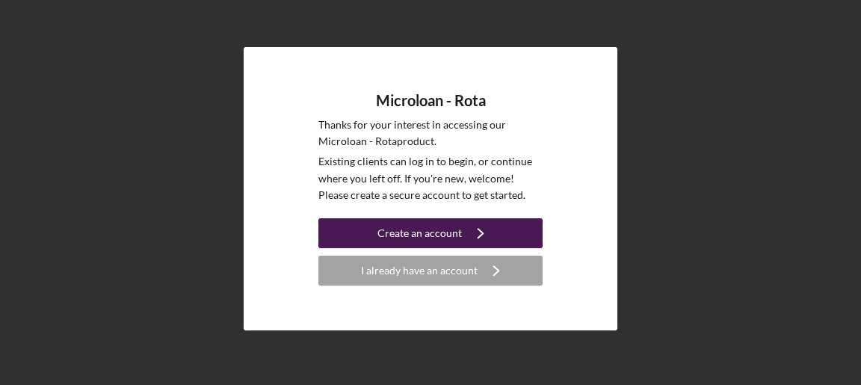
click at [455, 233] on div "Create an account" at bounding box center [420, 233] width 84 height 30
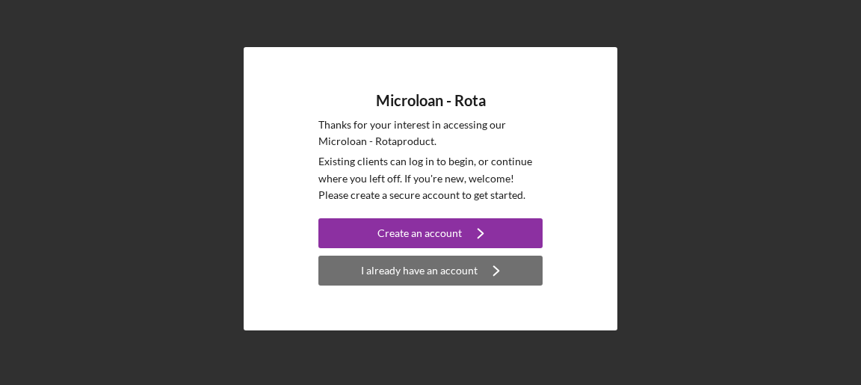
click at [449, 269] on div "I already have an account" at bounding box center [419, 271] width 117 height 30
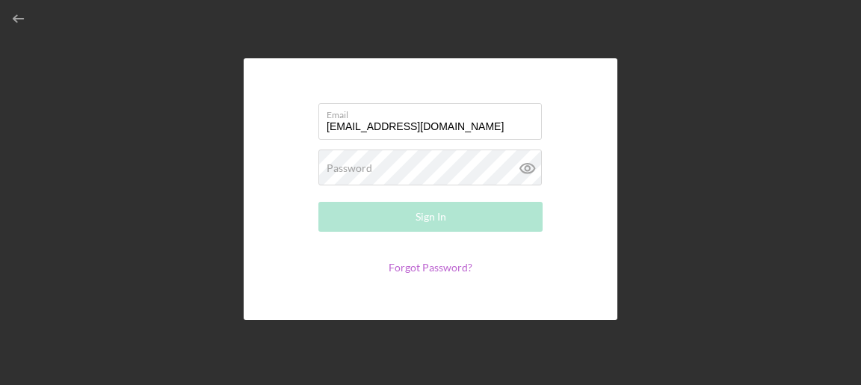
type input "[EMAIL_ADDRESS][DOMAIN_NAME]"
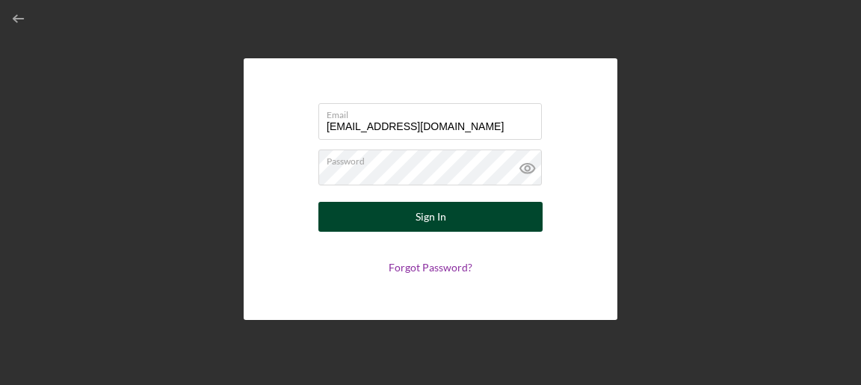
click at [436, 213] on div "Sign In" at bounding box center [431, 217] width 31 height 30
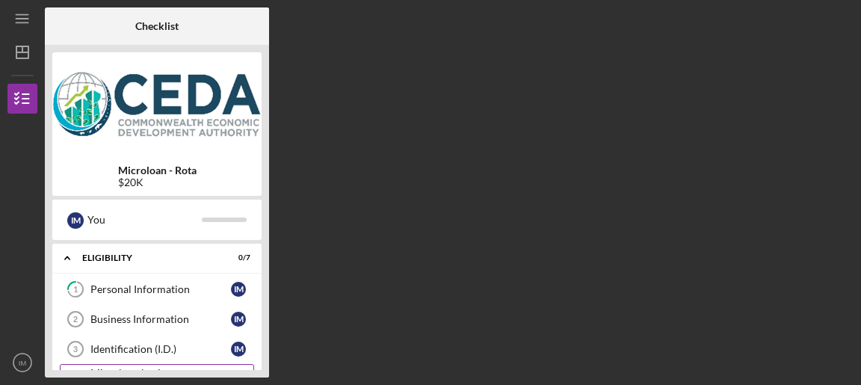
scroll to position [75, 0]
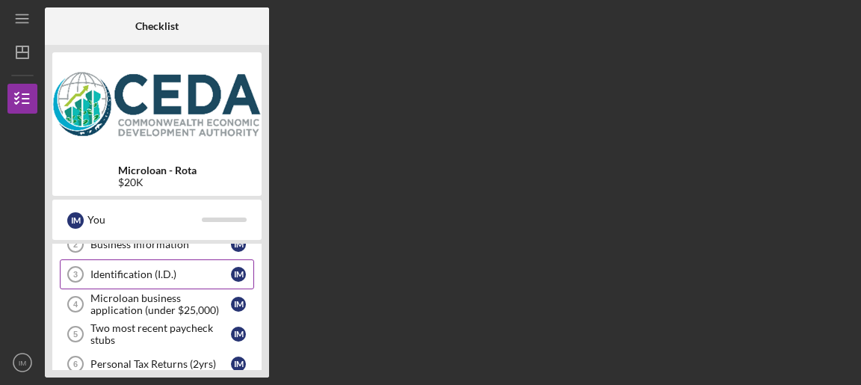
click at [197, 274] on div "Identification (I.D.)" at bounding box center [160, 274] width 141 height 12
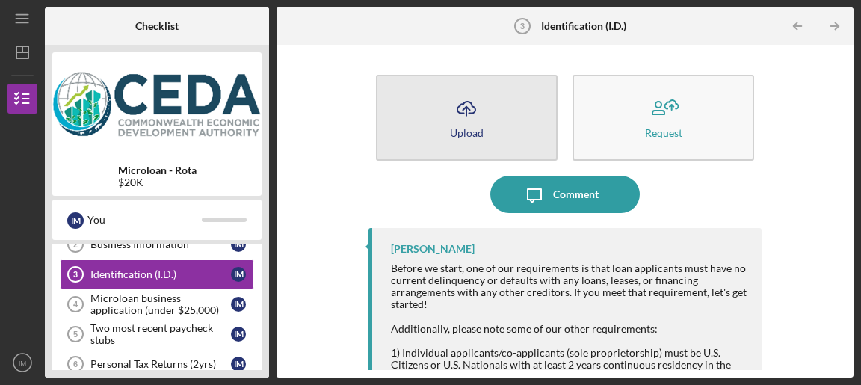
click at [479, 124] on icon "Icon/Upload" at bounding box center [466, 108] width 37 height 37
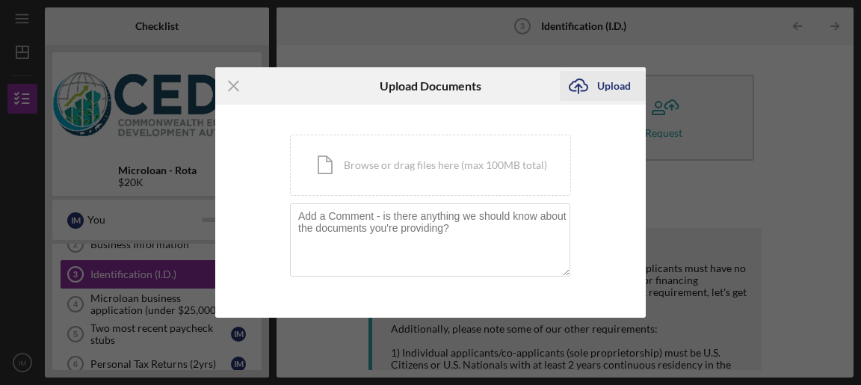
click at [607, 86] on div "Upload" at bounding box center [614, 86] width 34 height 30
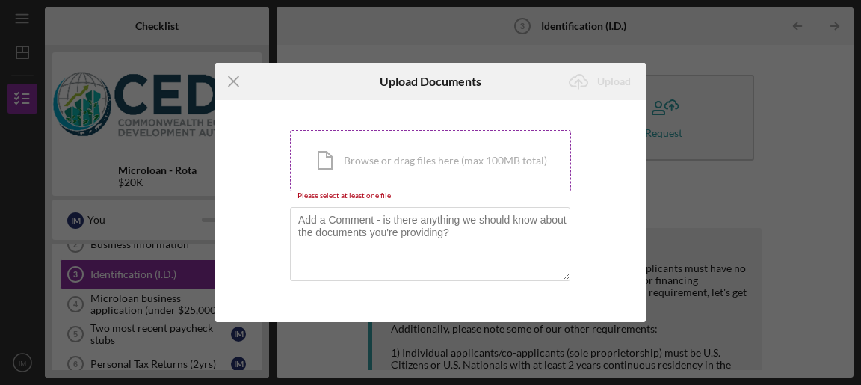
click at [423, 160] on div "Icon/Document Browse or drag files here (max 100MB total) Tap to choose files o…" at bounding box center [430, 160] width 281 height 61
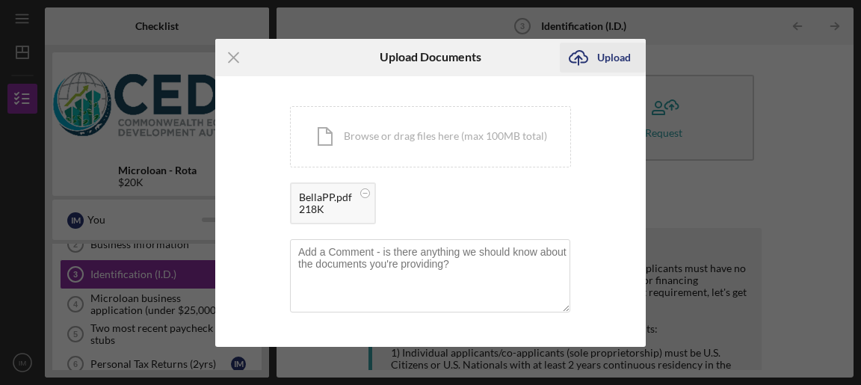
click at [610, 61] on div "Upload" at bounding box center [614, 58] width 34 height 30
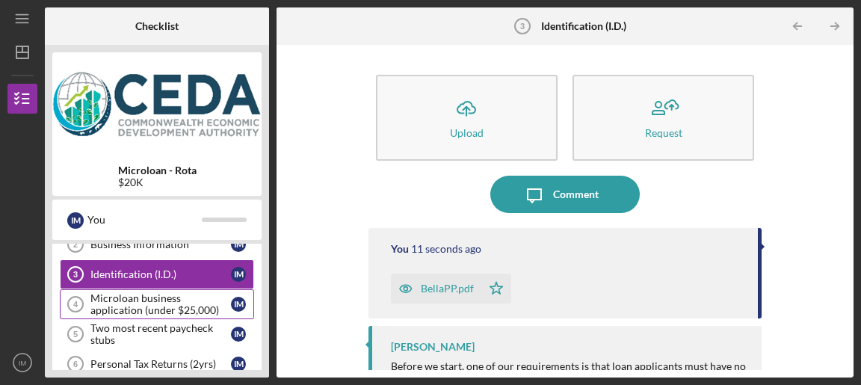
click at [192, 303] on div "Microloan business application (under $25,000)" at bounding box center [160, 304] width 141 height 24
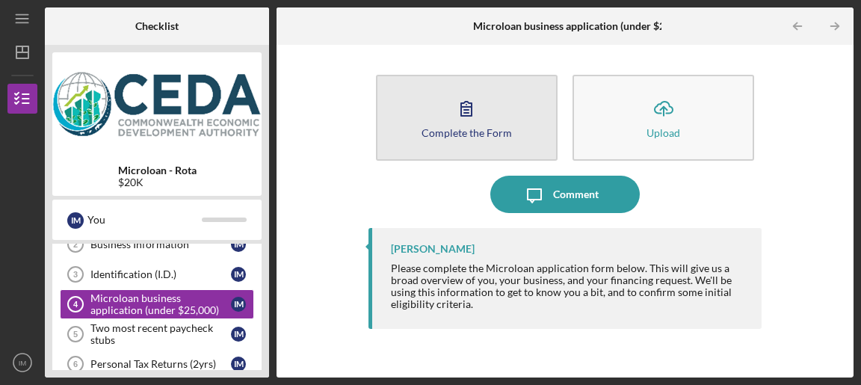
click at [473, 136] on div "Complete the Form" at bounding box center [467, 132] width 90 height 11
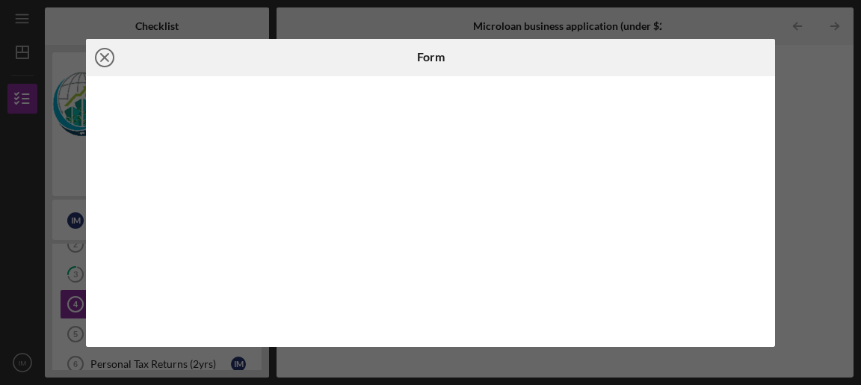
click at [106, 58] on line at bounding box center [104, 57] width 7 height 7
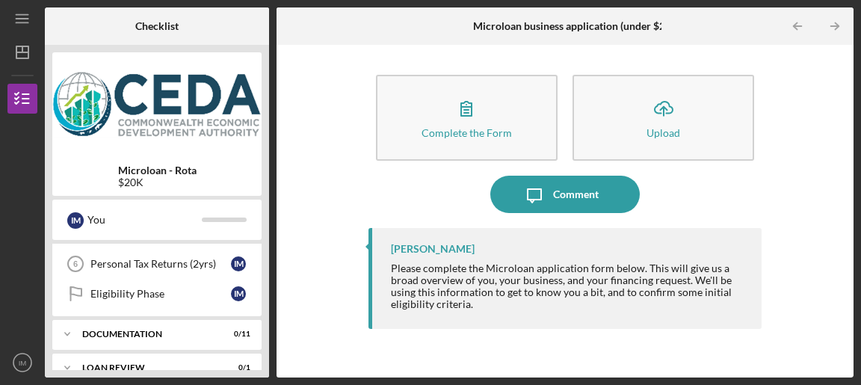
scroll to position [150, 0]
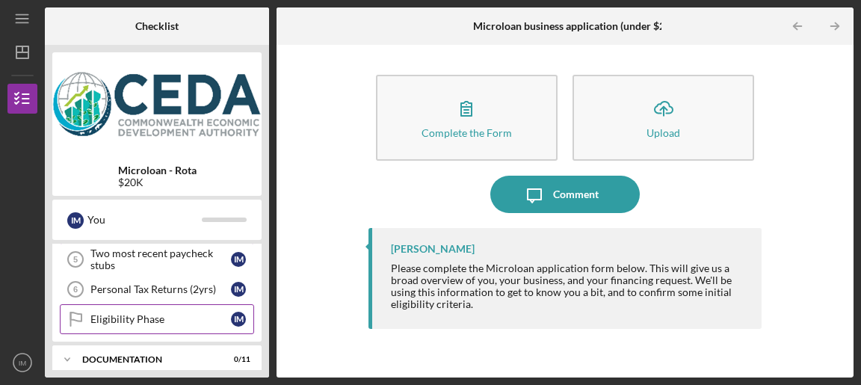
click at [160, 319] on div "Eligibility Phase" at bounding box center [160, 319] width 141 height 12
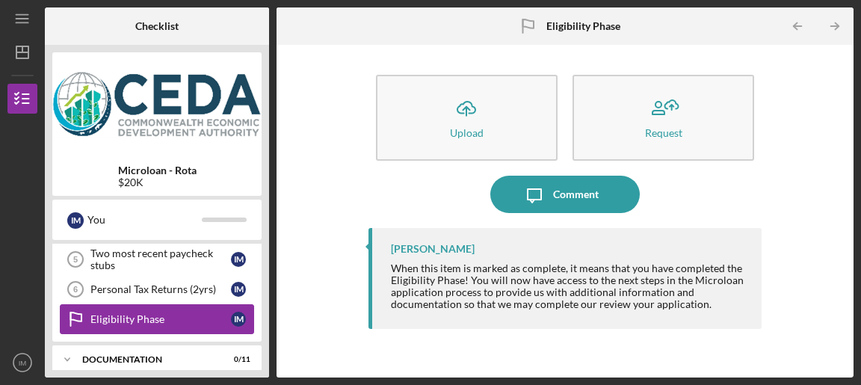
scroll to position [224, 0]
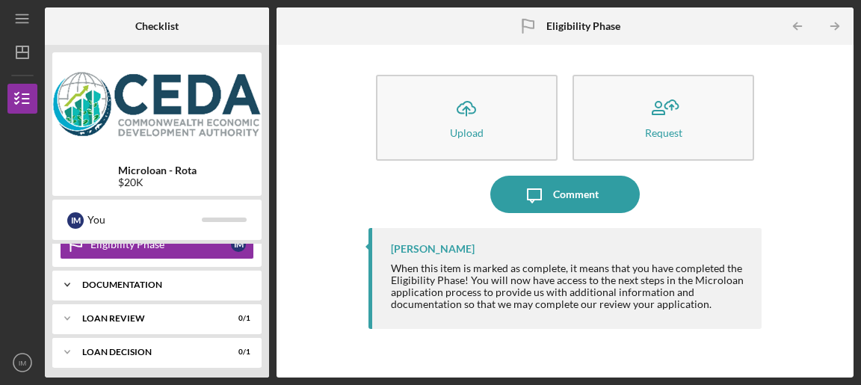
click at [200, 280] on div "Documentation" at bounding box center [162, 284] width 161 height 9
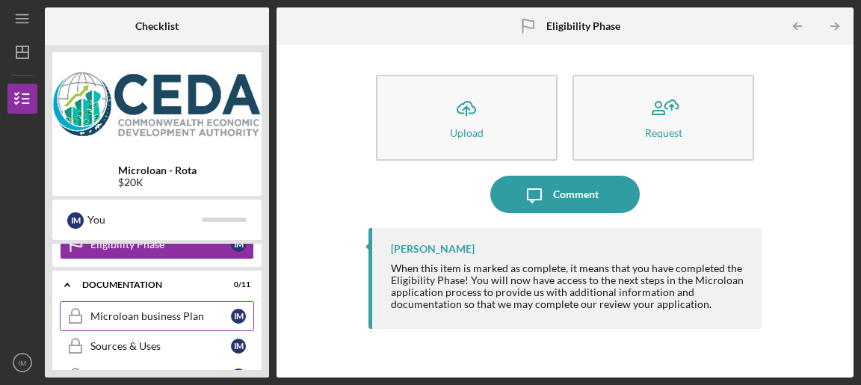
click at [173, 316] on div "Microloan business Plan" at bounding box center [160, 316] width 141 height 12
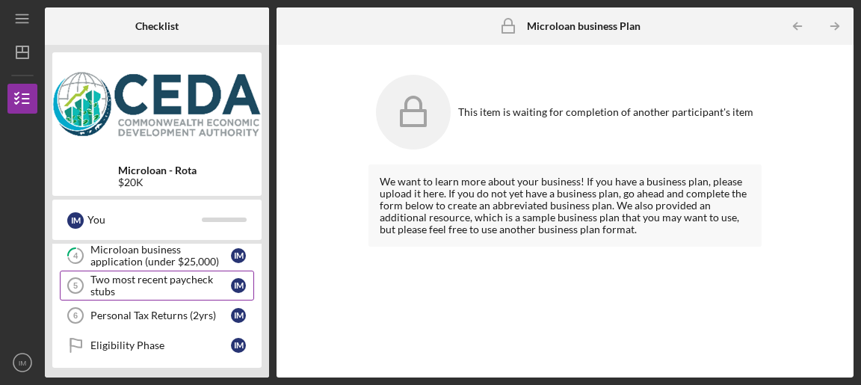
scroll to position [150, 0]
